Goal: Find specific page/section

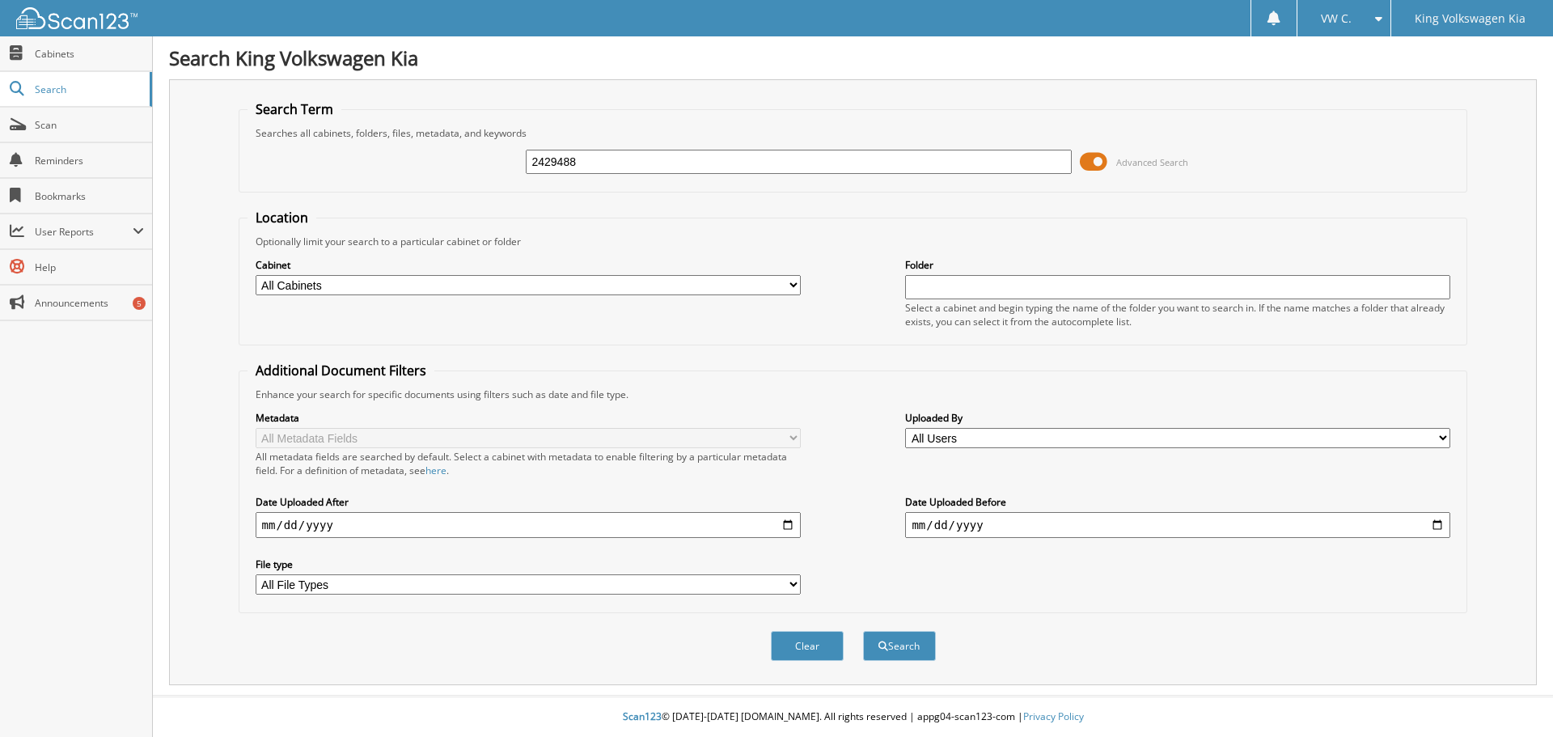
type input "2429488"
click at [863, 631] on button "Search" at bounding box center [899, 646] width 73 height 30
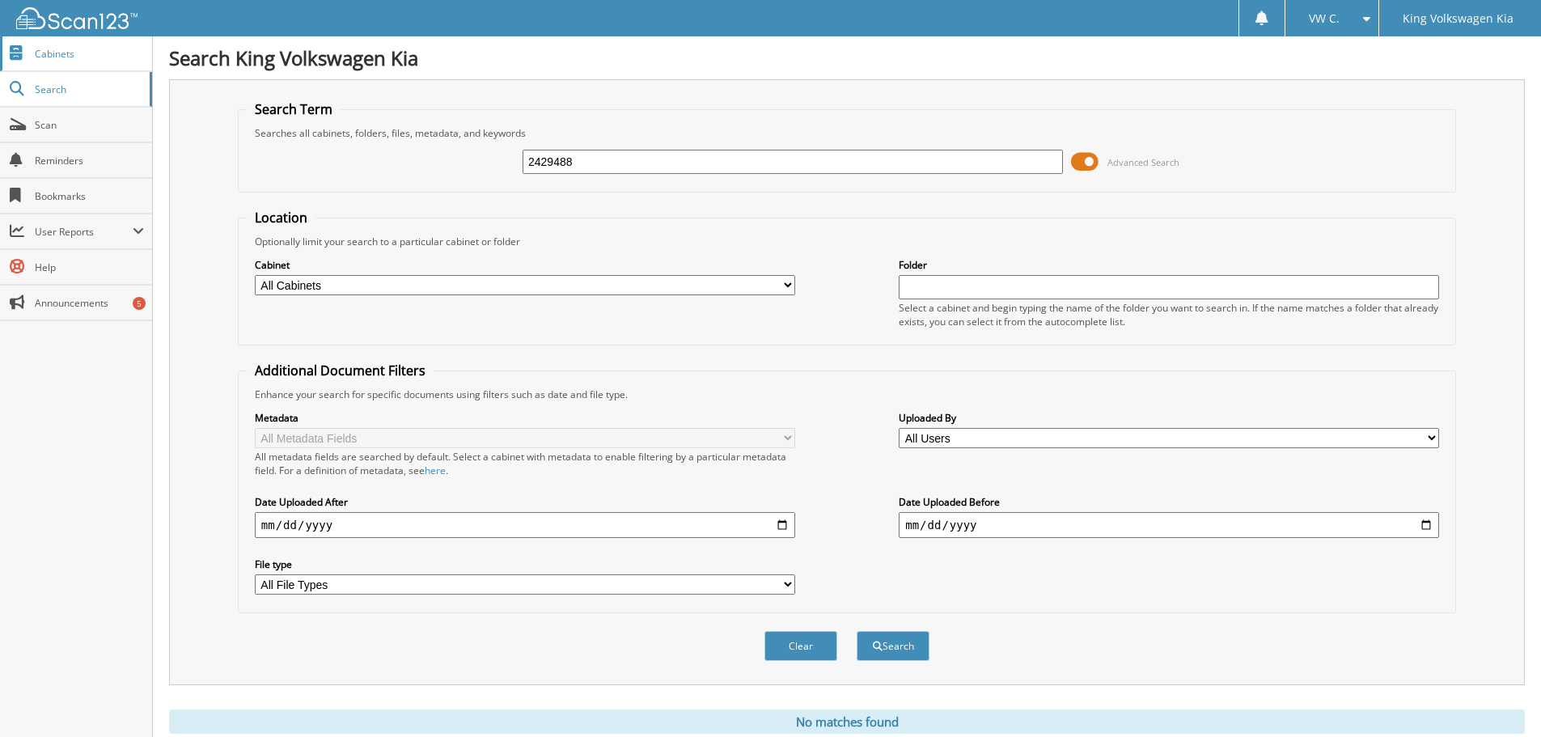
click at [58, 68] on link "Cabinets" at bounding box center [76, 53] width 152 height 35
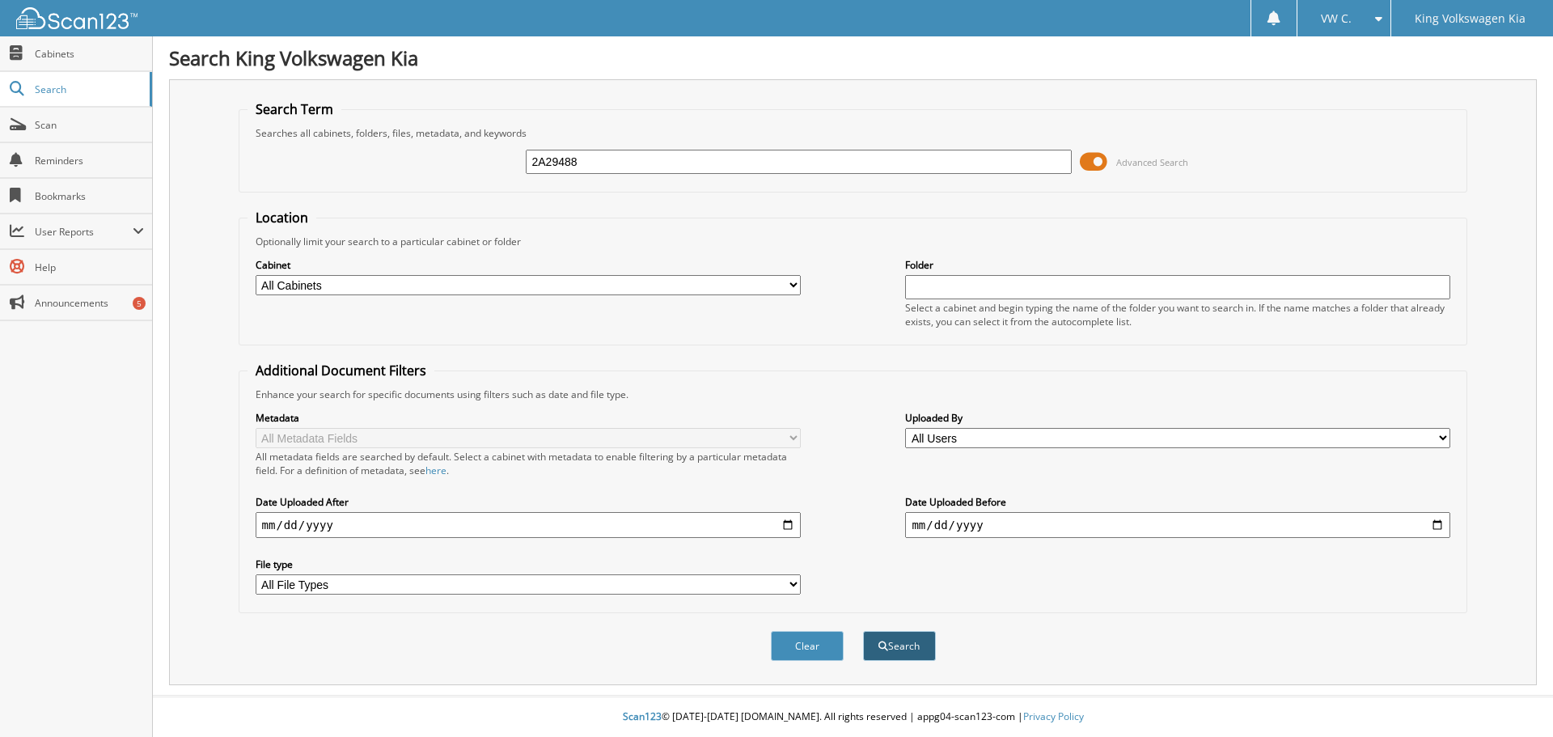
type input "2A29488"
click at [895, 645] on button "Search" at bounding box center [899, 646] width 73 height 30
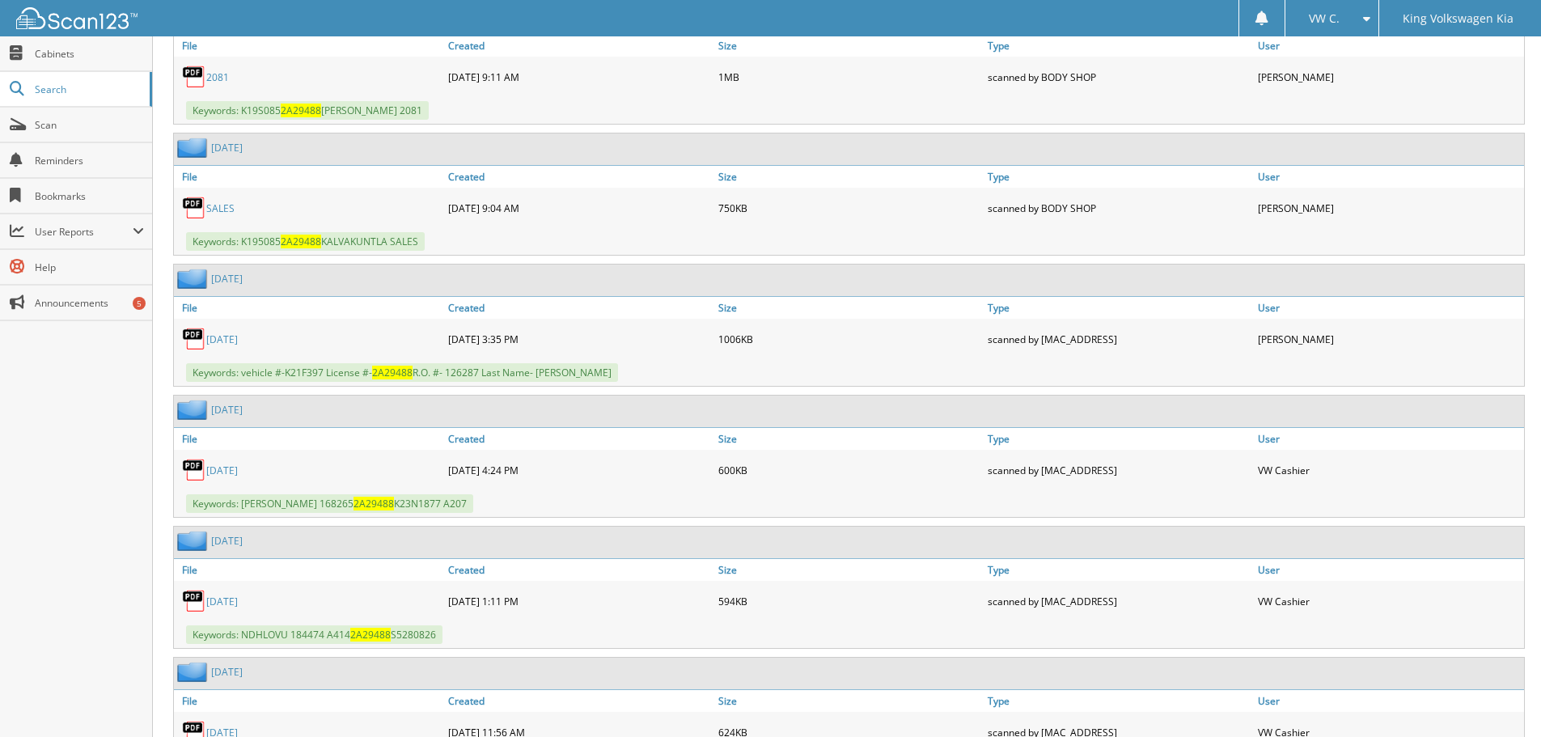
scroll to position [3236, 0]
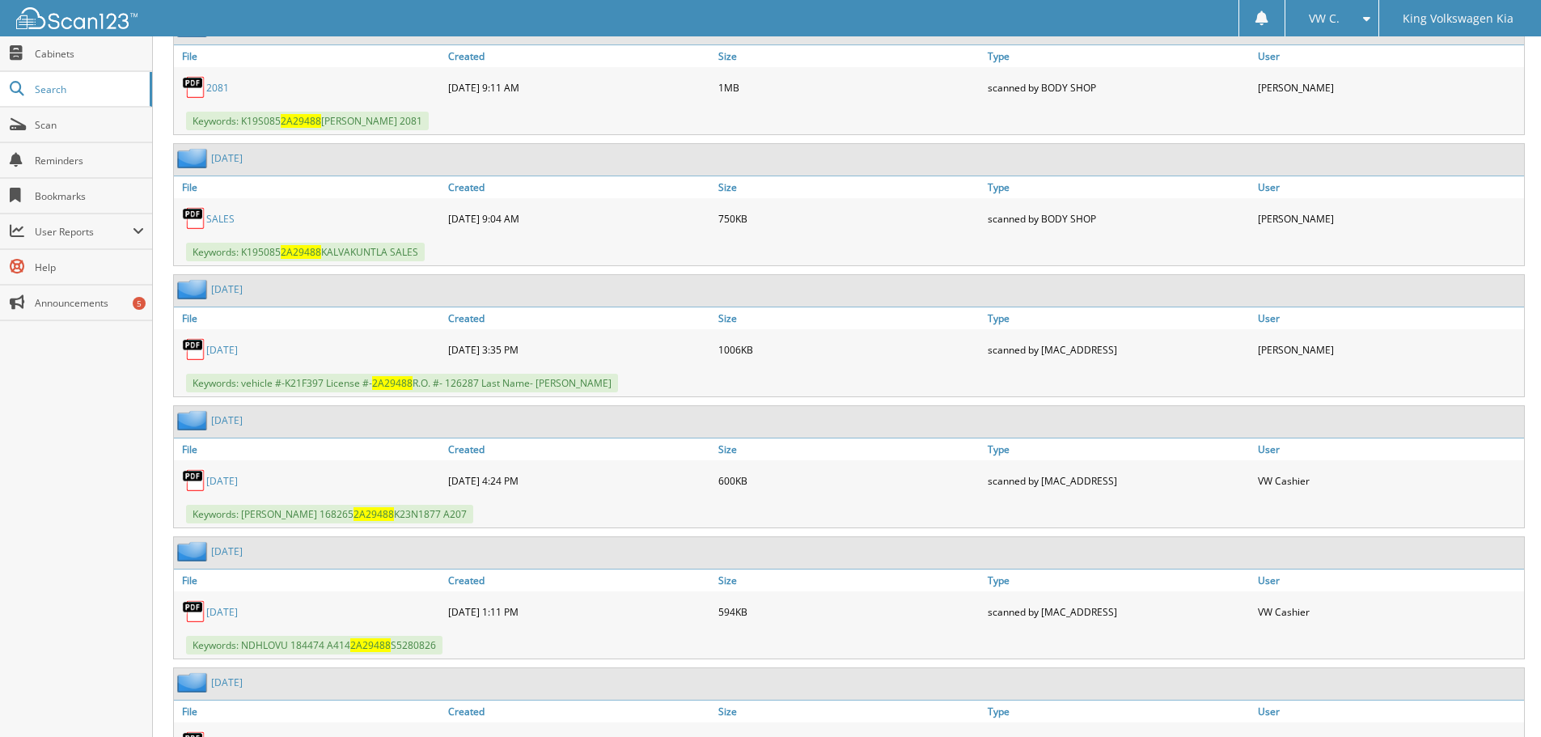
click at [217, 346] on link "[DATE]" at bounding box center [222, 350] width 32 height 14
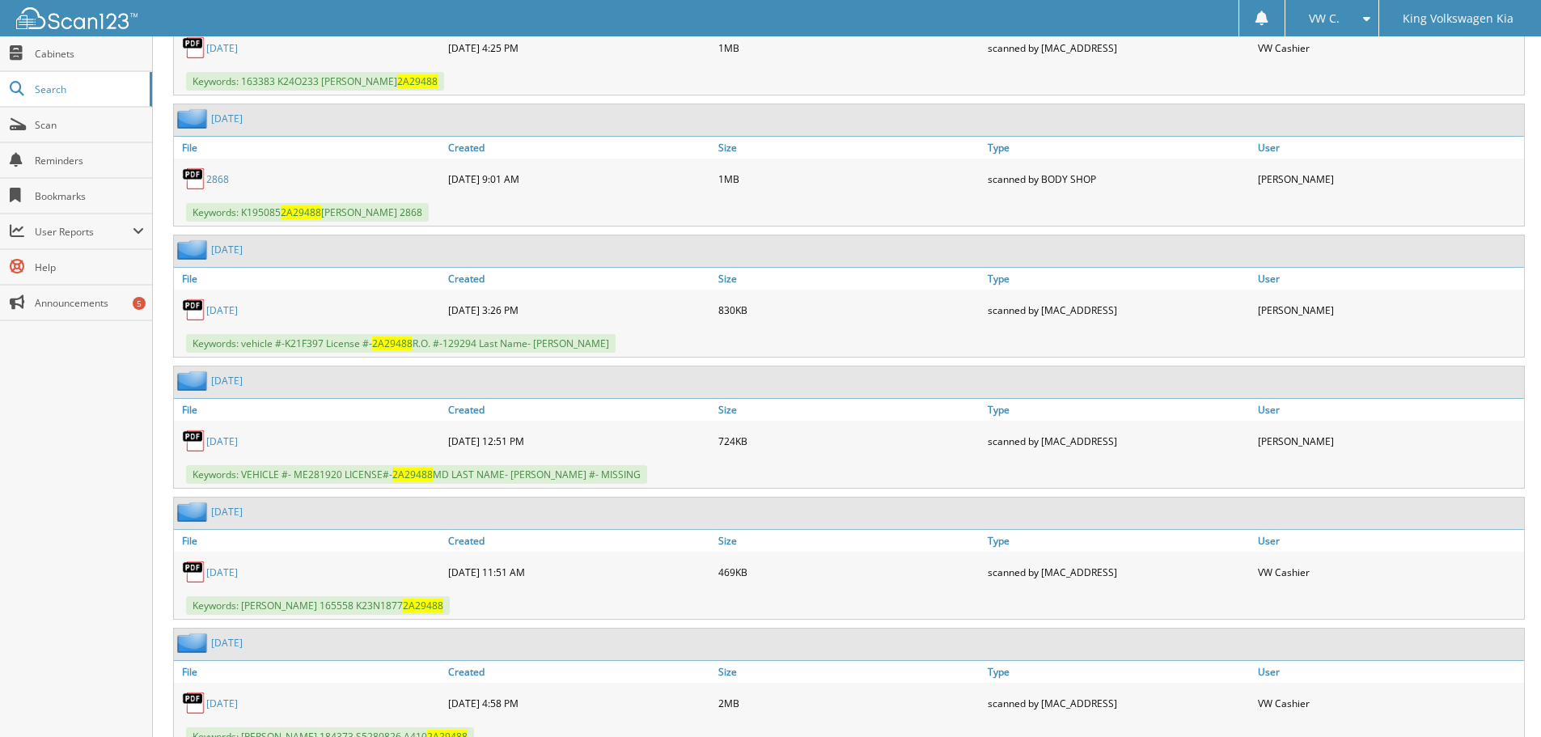
scroll to position [5664, 0]
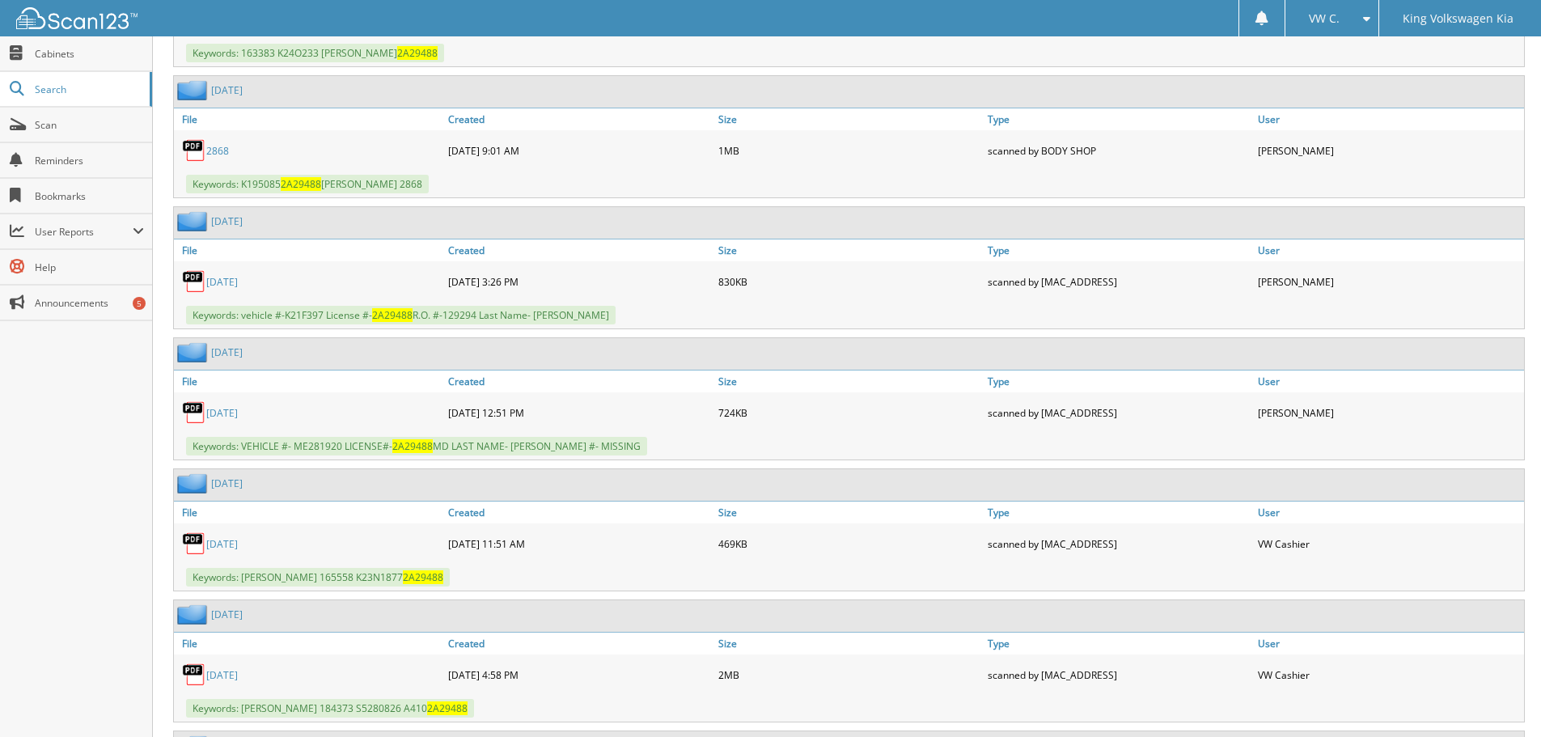
click at [227, 288] on link "[DATE]" at bounding box center [222, 282] width 32 height 14
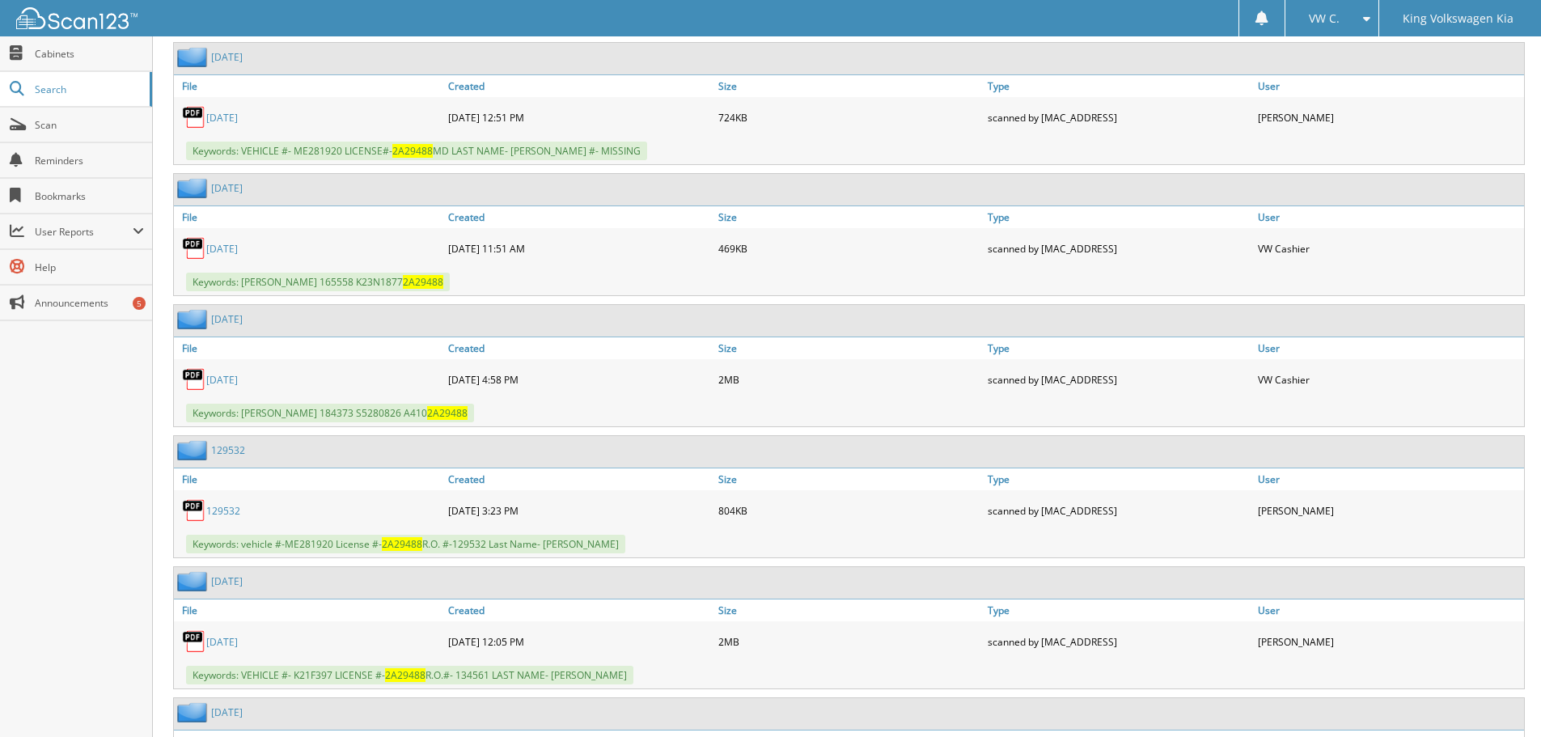
scroll to position [5987, 0]
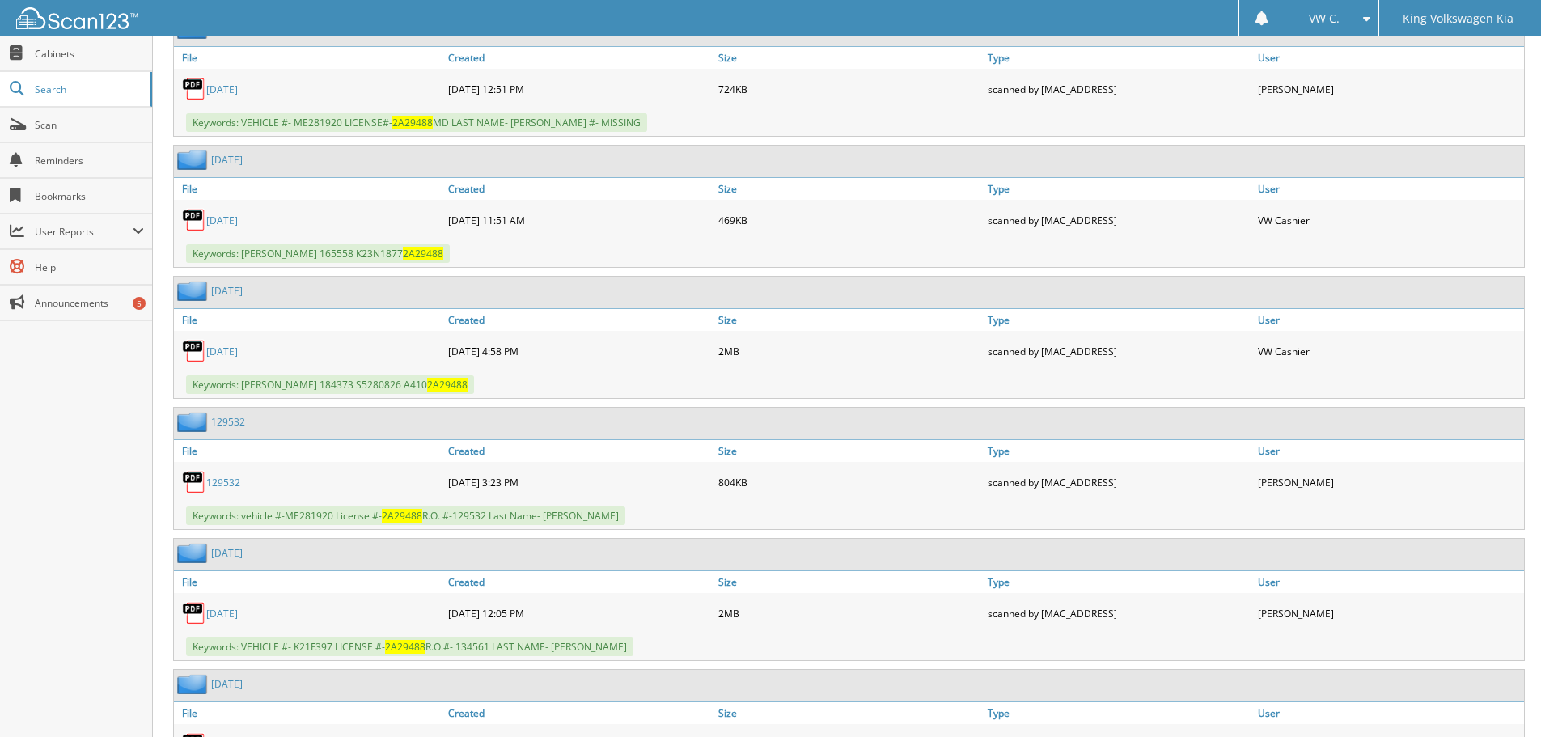
click at [215, 349] on link "[DATE]" at bounding box center [222, 352] width 32 height 14
click at [224, 356] on link "[DATE]" at bounding box center [222, 352] width 32 height 14
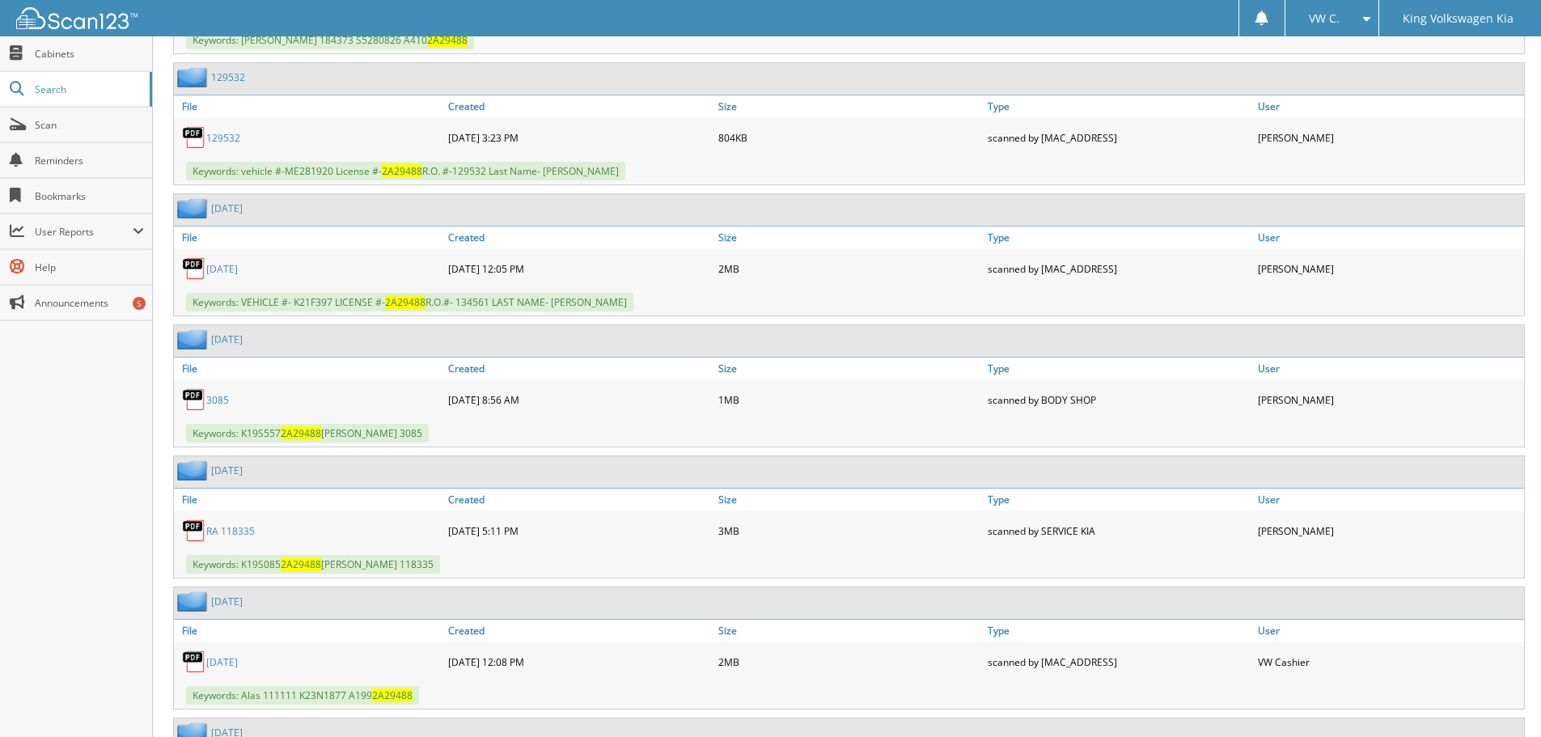
scroll to position [6304, 0]
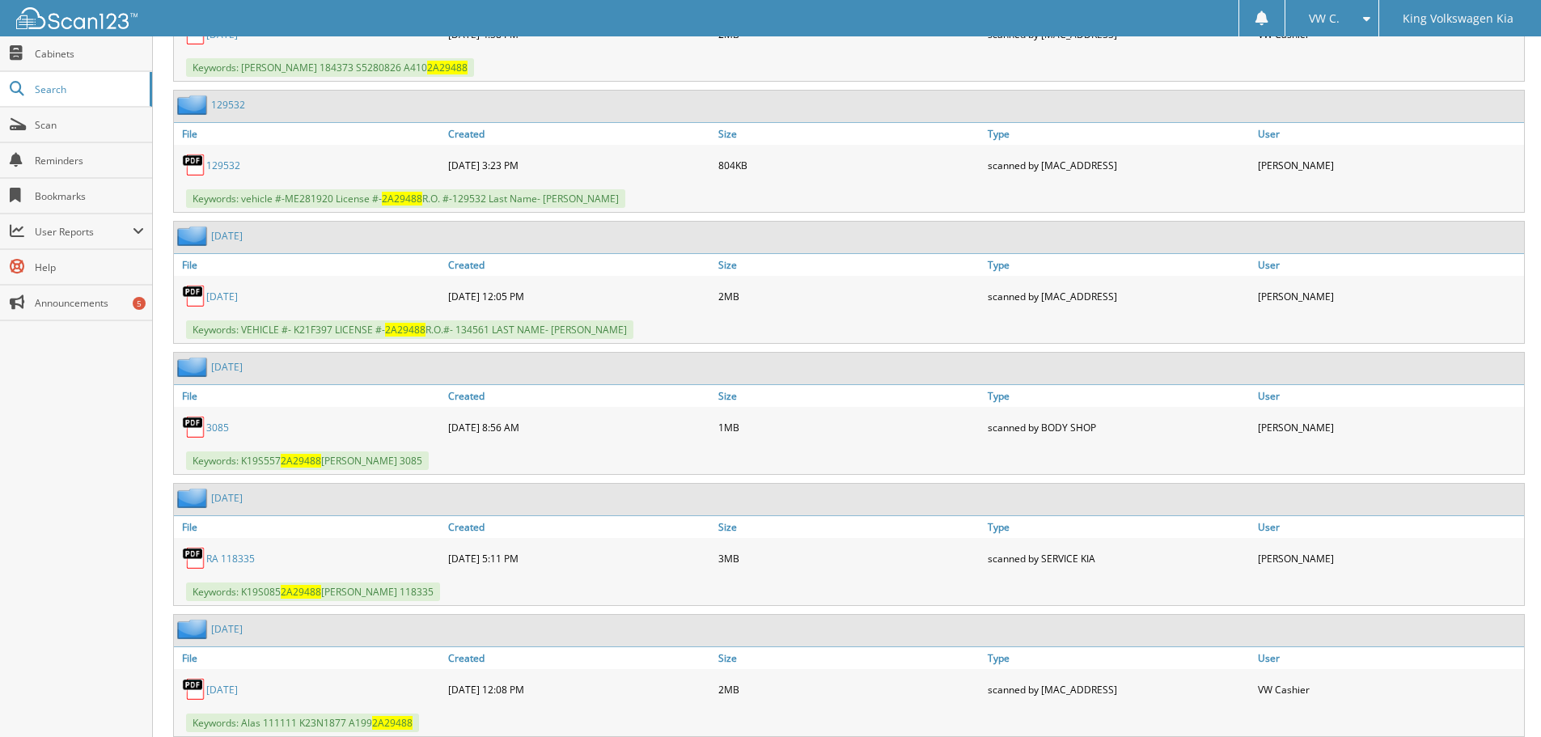
click at [219, 431] on link "3085" at bounding box center [217, 428] width 23 height 14
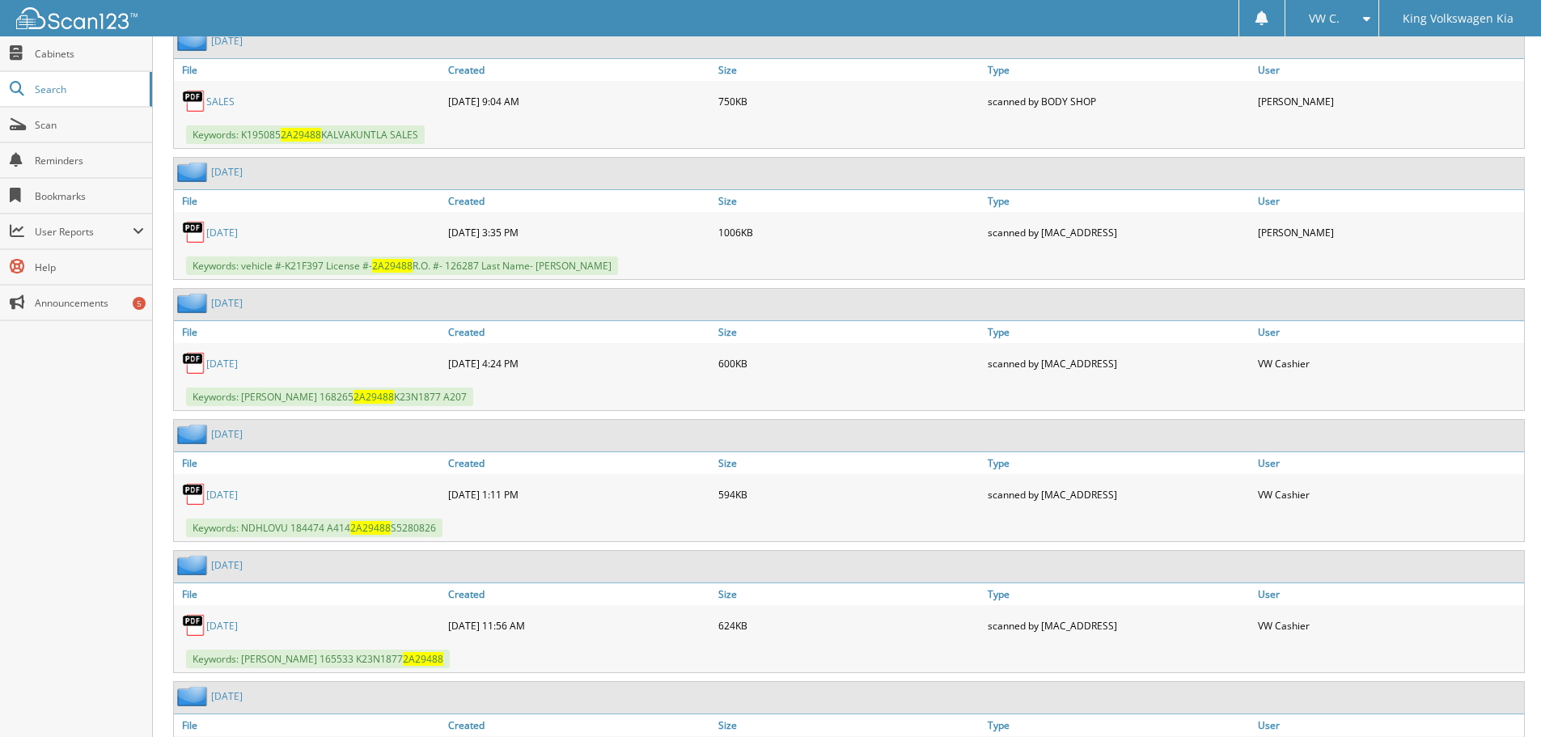
scroll to position [3392, 0]
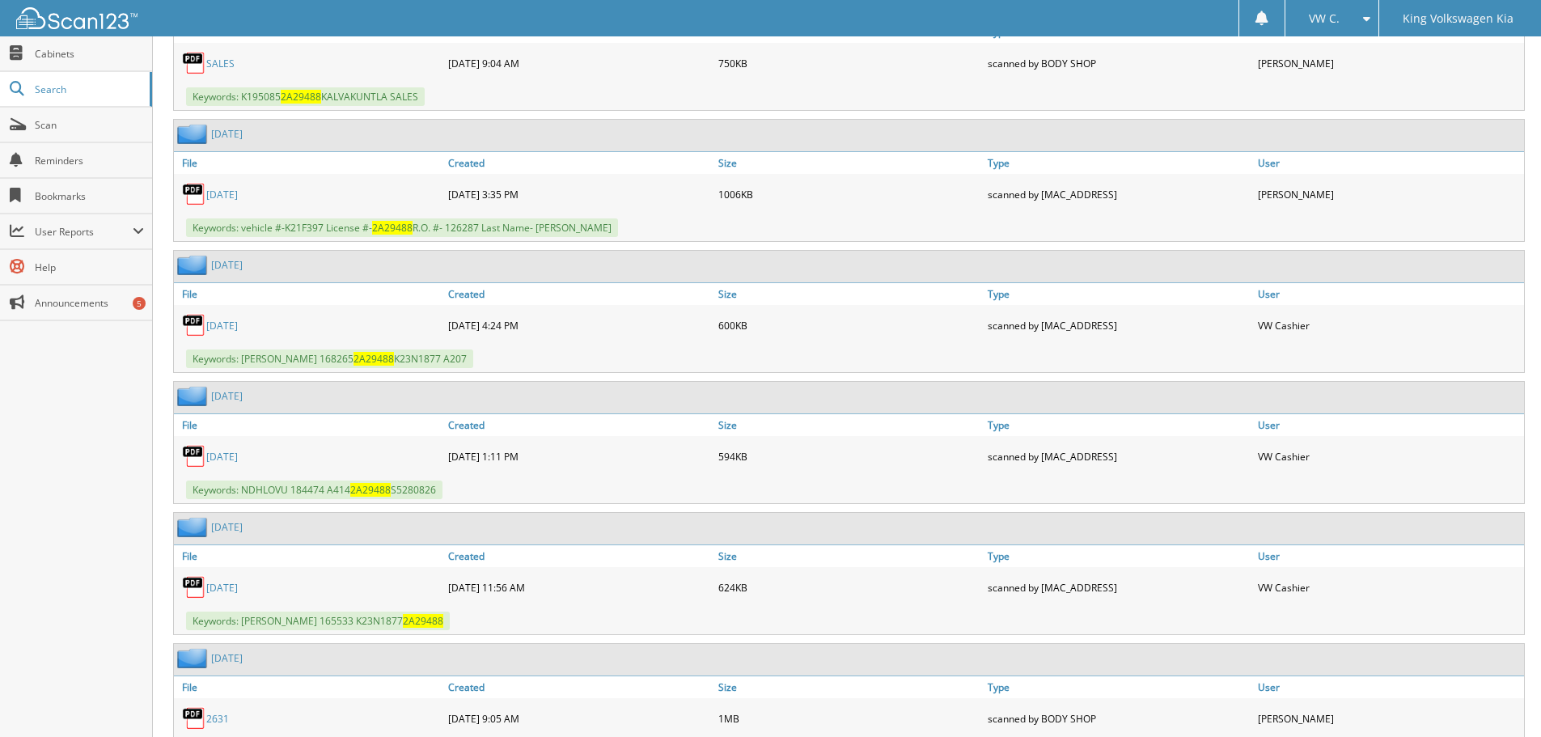
click at [212, 457] on link "[DATE]" at bounding box center [222, 457] width 32 height 14
click at [231, 324] on link "[DATE]" at bounding box center [222, 326] width 32 height 14
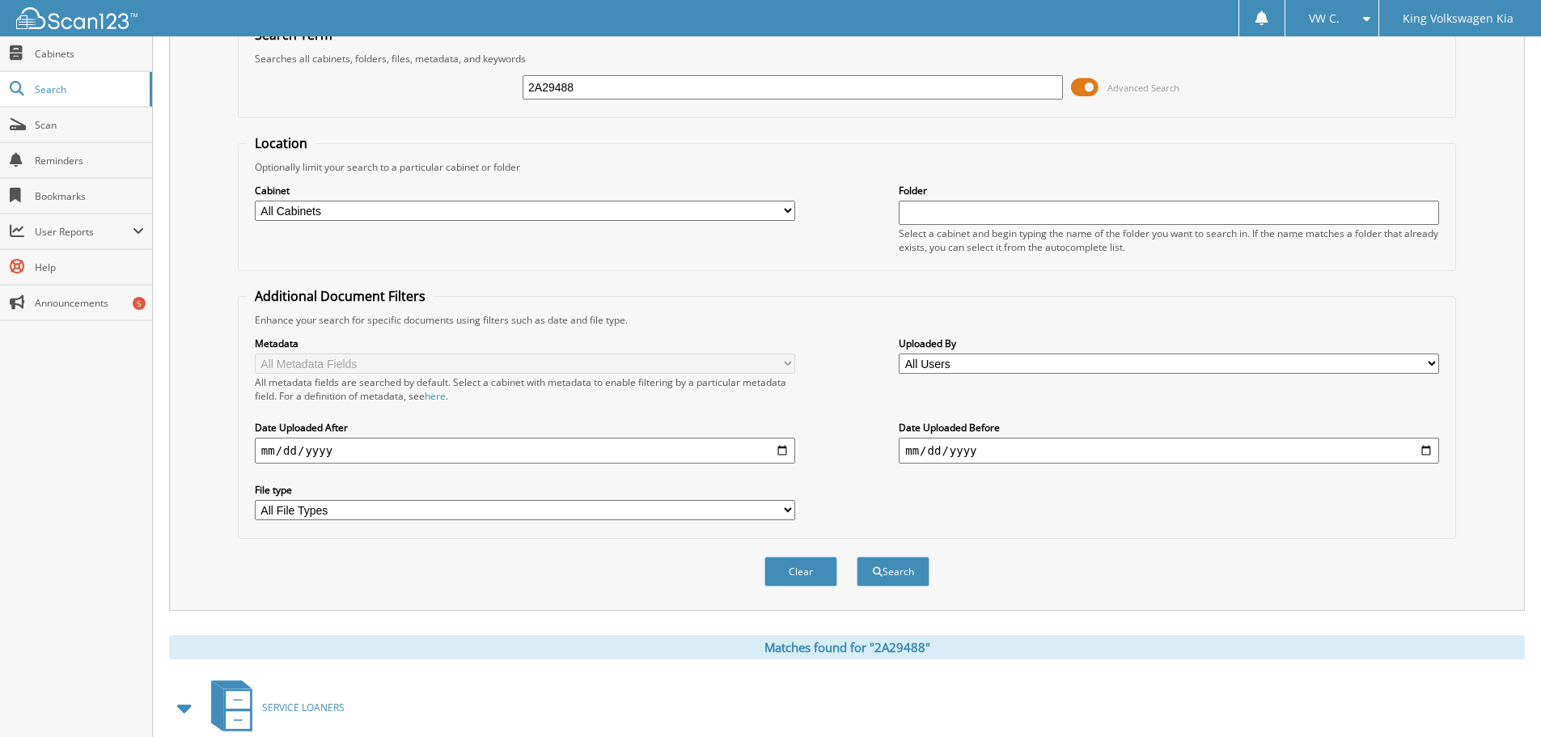
scroll to position [0, 0]
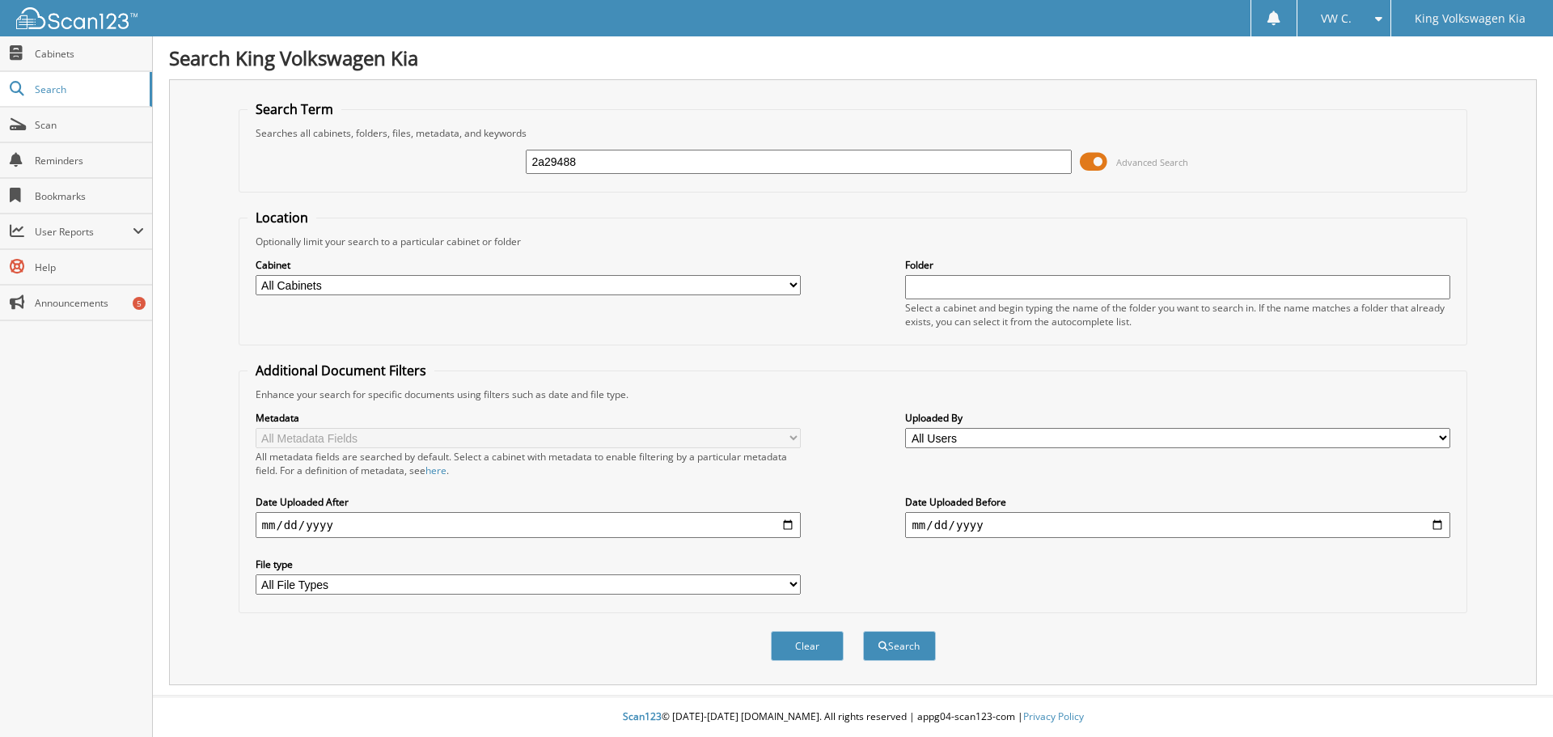
type input "2a29488"
click at [863, 631] on button "Search" at bounding box center [899, 646] width 73 height 30
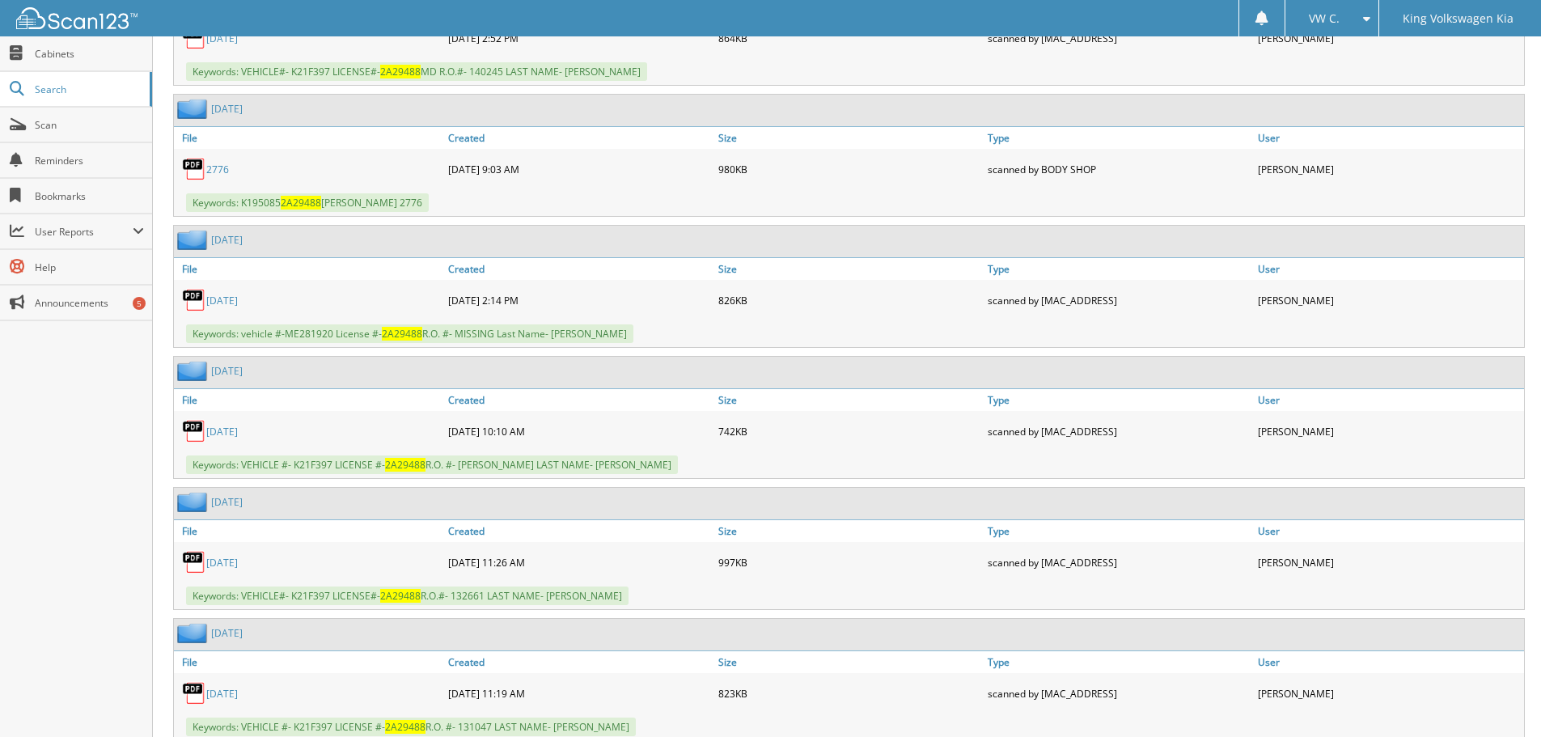
scroll to position [971, 0]
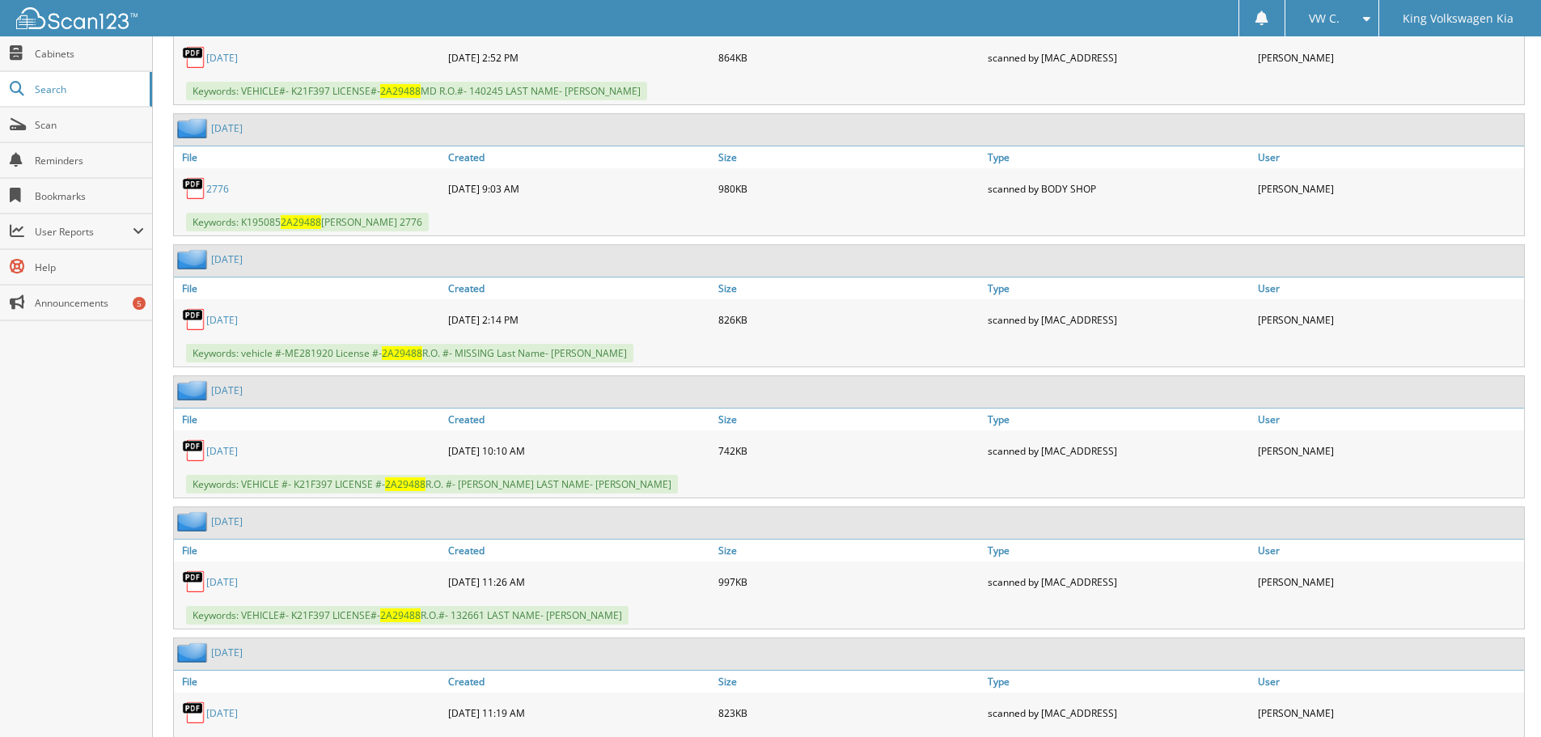
click at [228, 322] on link "[DATE]" at bounding box center [222, 320] width 32 height 14
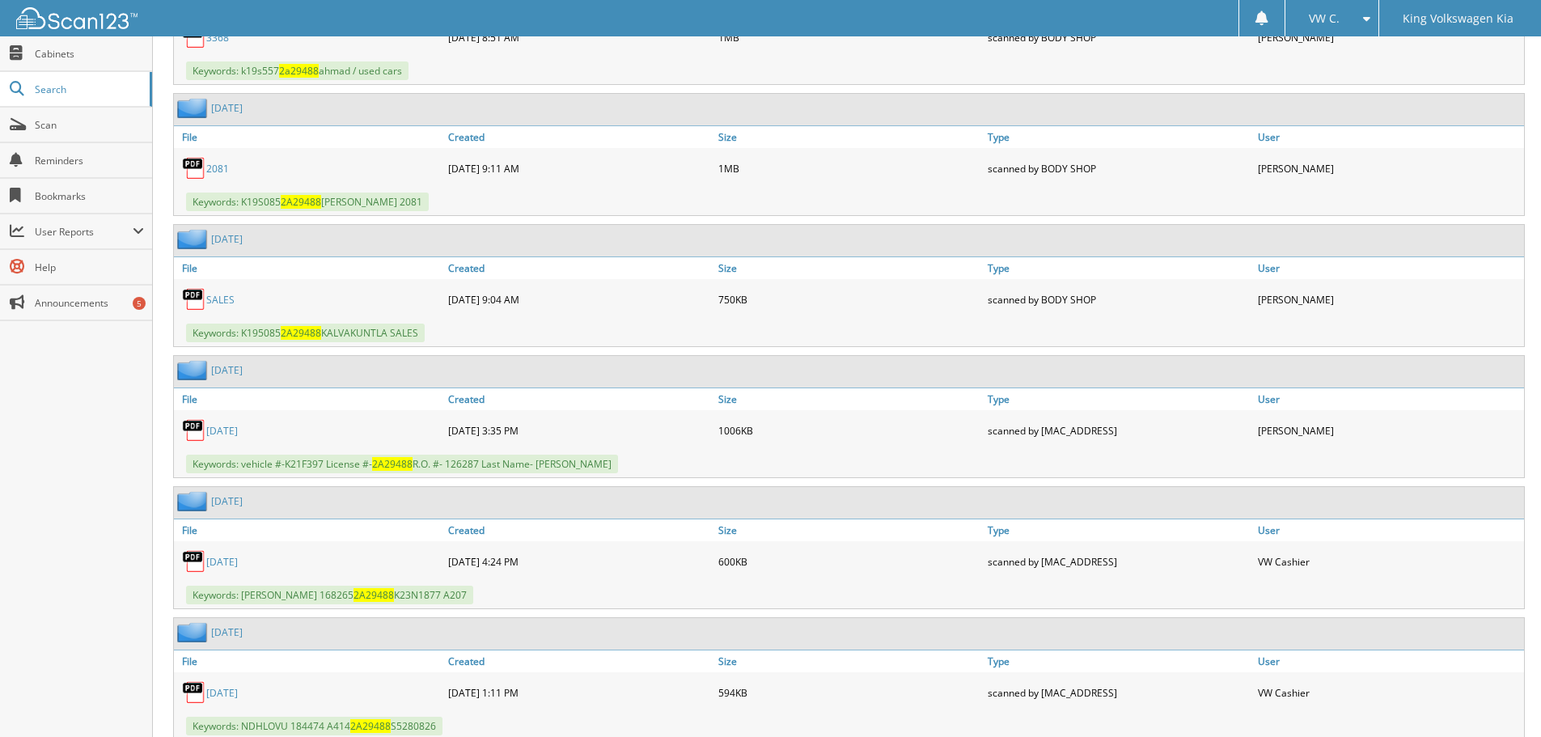
scroll to position [3398, 0]
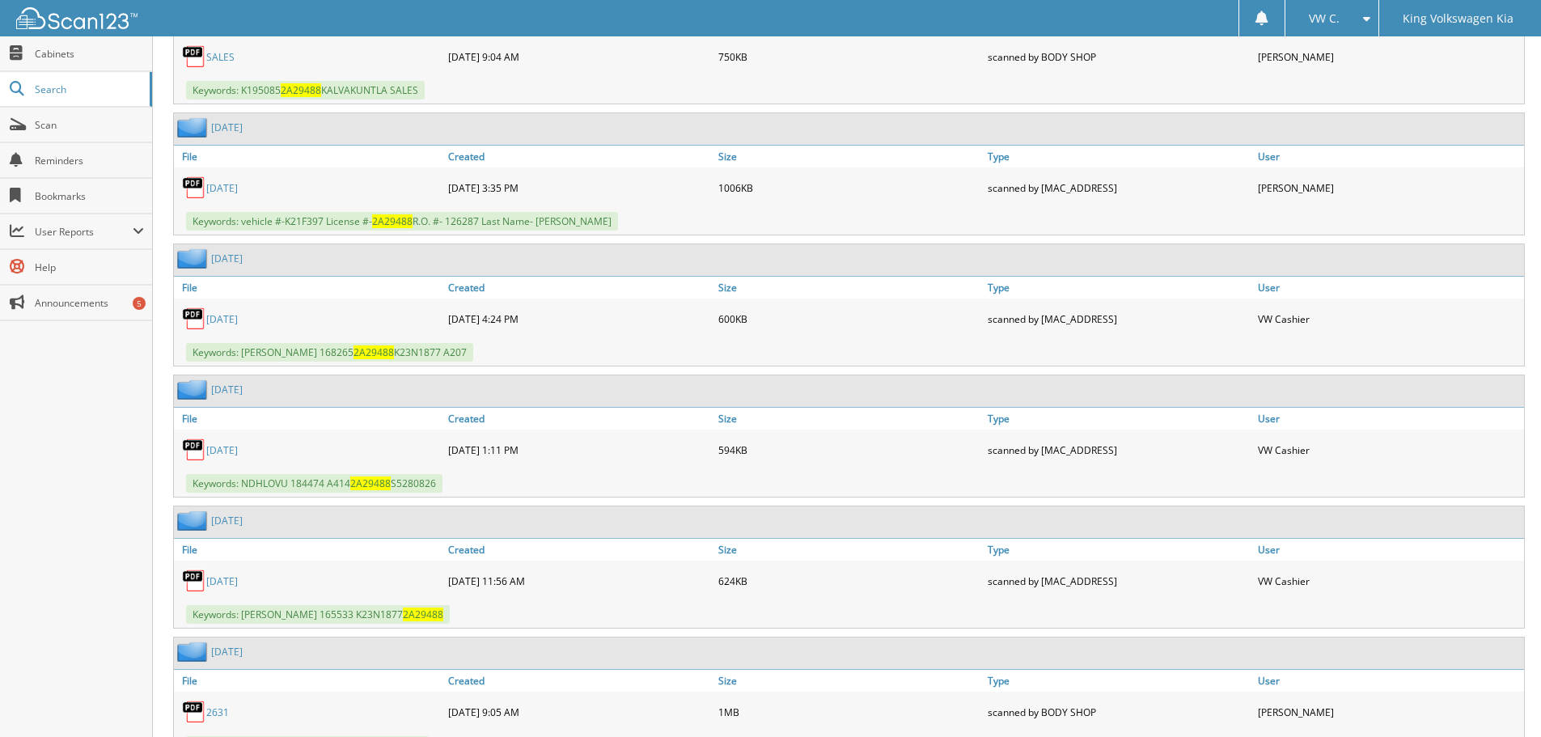
click at [229, 452] on link "[DATE]" at bounding box center [222, 450] width 32 height 14
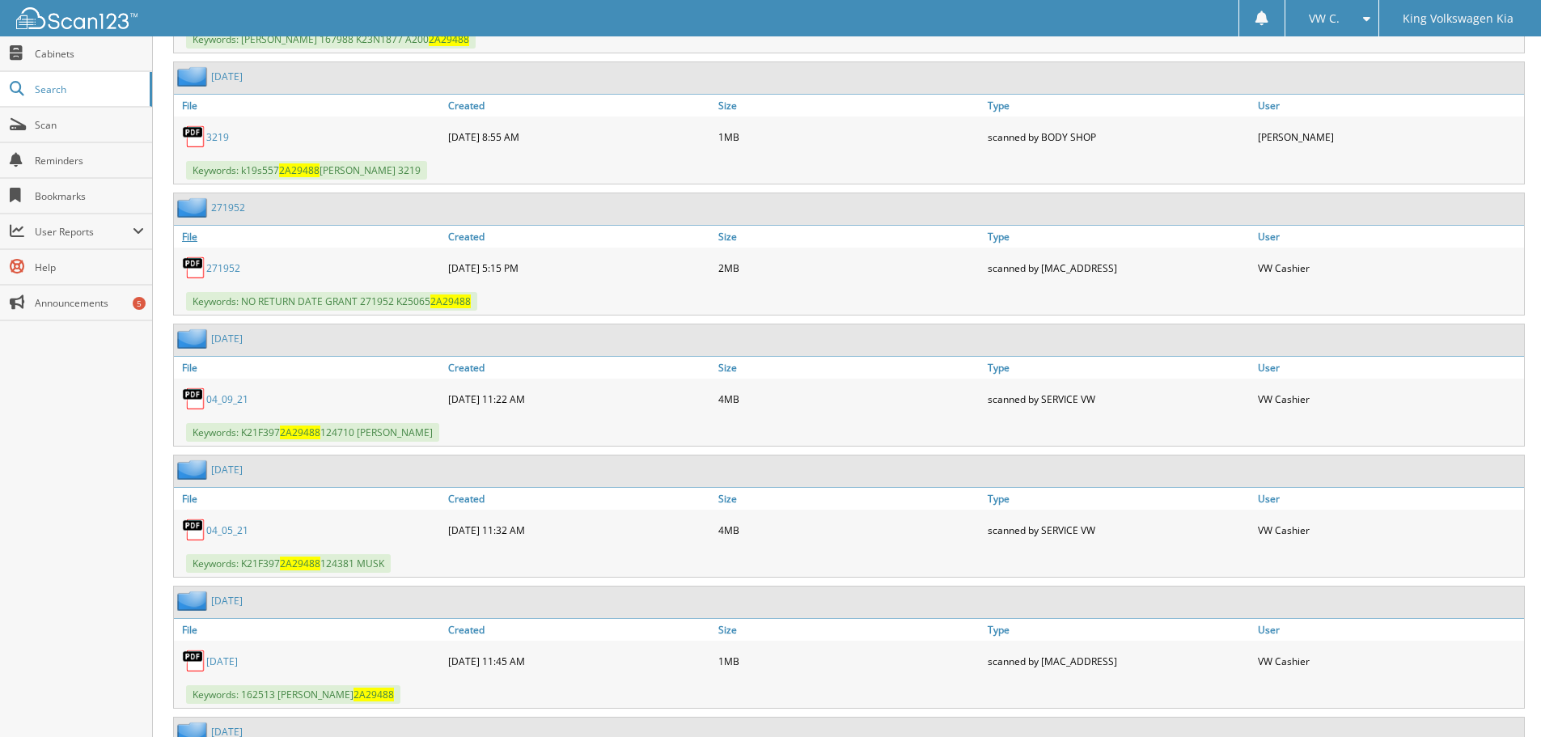
scroll to position [7120, 0]
click at [228, 261] on div "271952" at bounding box center [309, 267] width 270 height 32
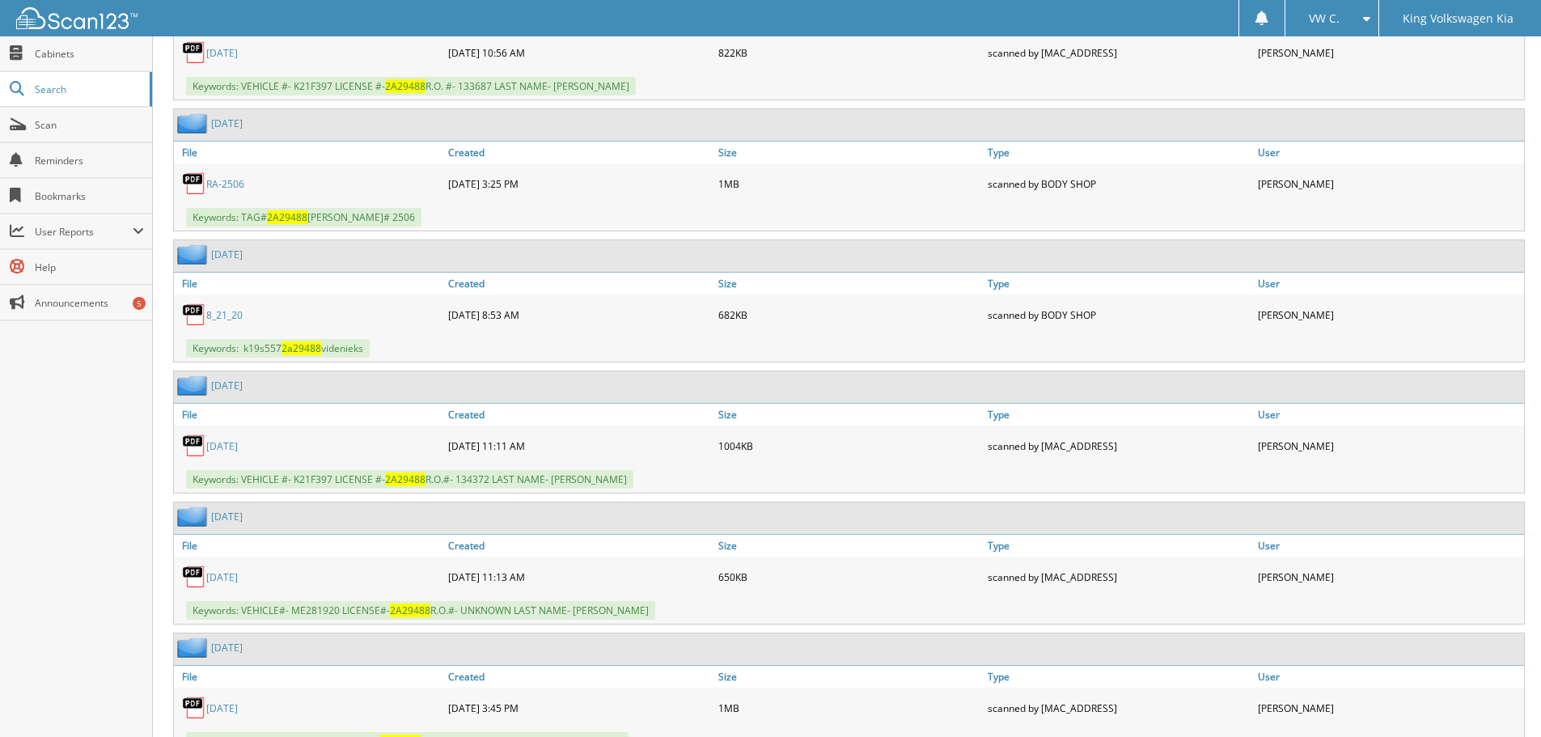
scroll to position [9298, 0]
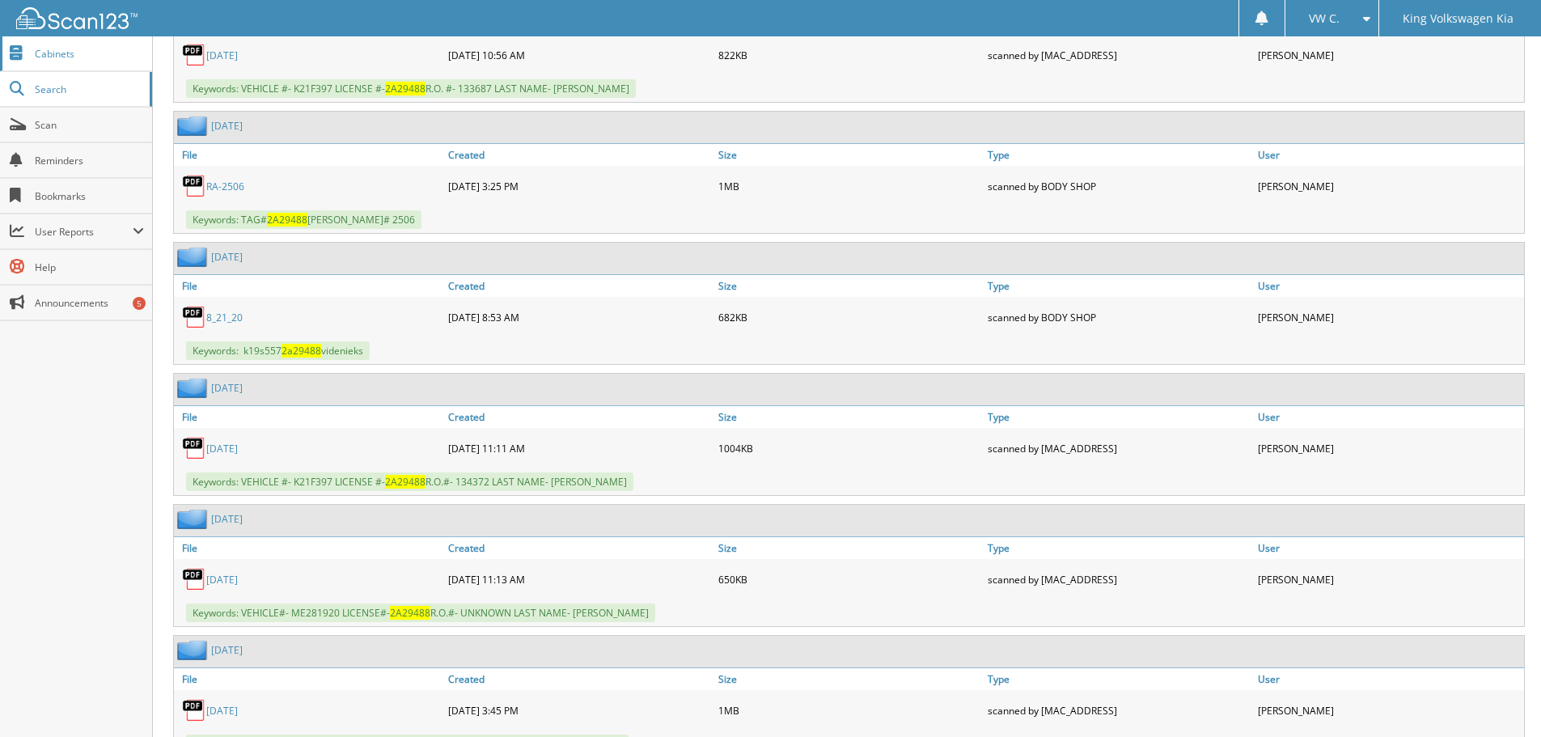
click at [19, 42] on link "Cabinets" at bounding box center [76, 53] width 152 height 35
